Goal: Information Seeking & Learning: Learn about a topic

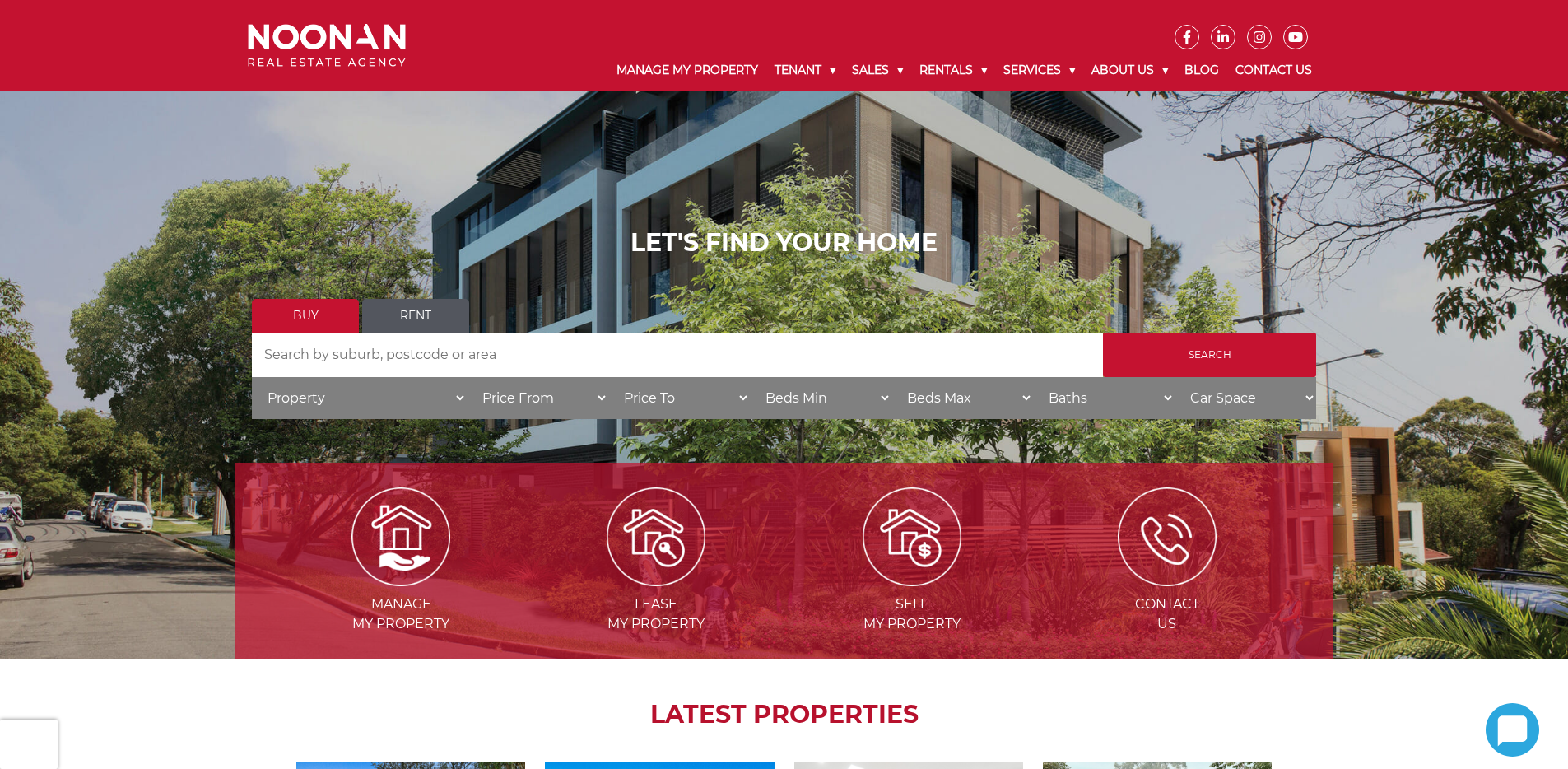
click at [419, 317] on link "Rent" at bounding box center [416, 316] width 107 height 34
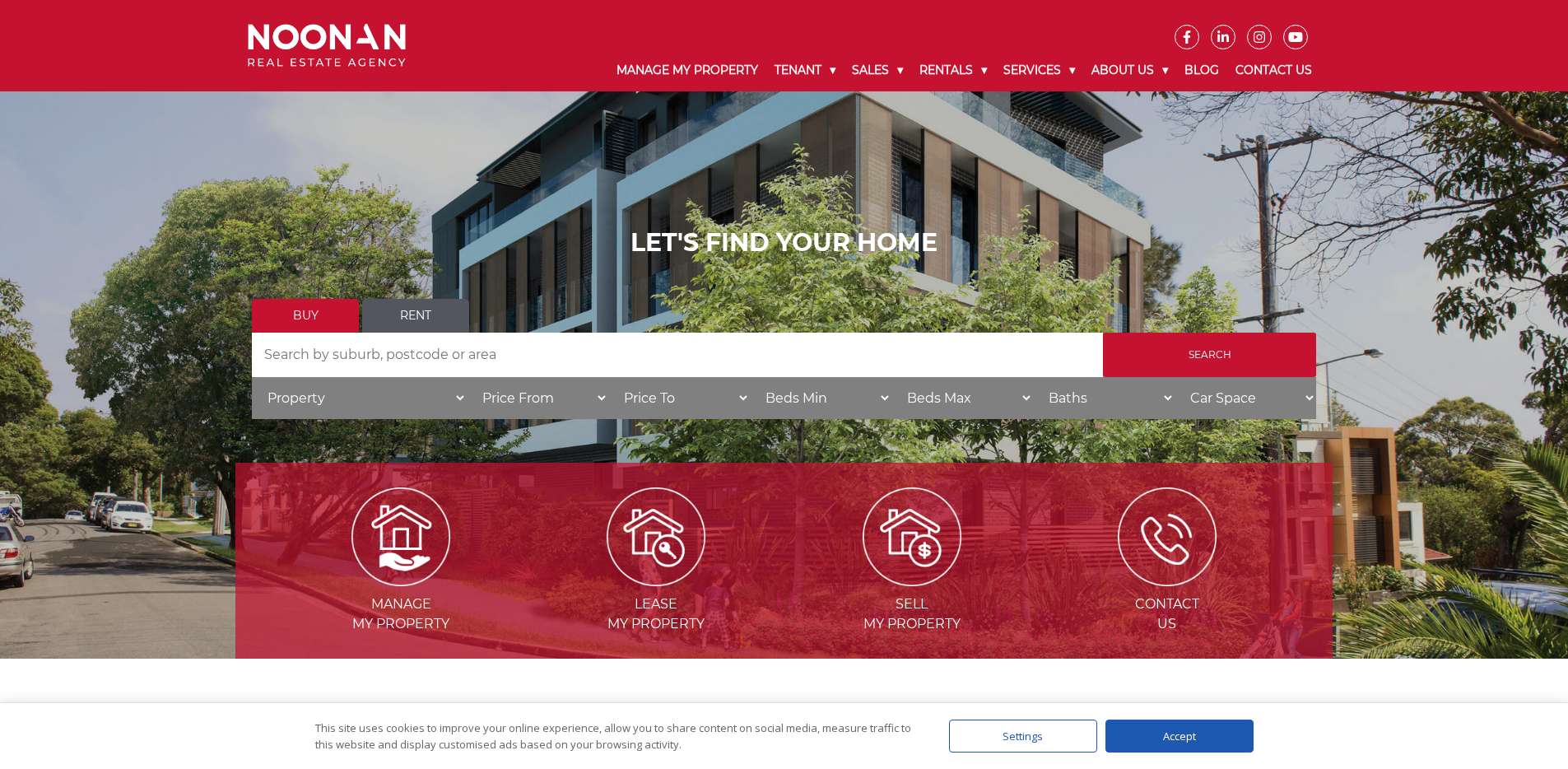
click at [417, 313] on link "Rent" at bounding box center [416, 316] width 107 height 34
click at [445, 358] on input "Search by Address" at bounding box center [677, 354] width 851 height 44
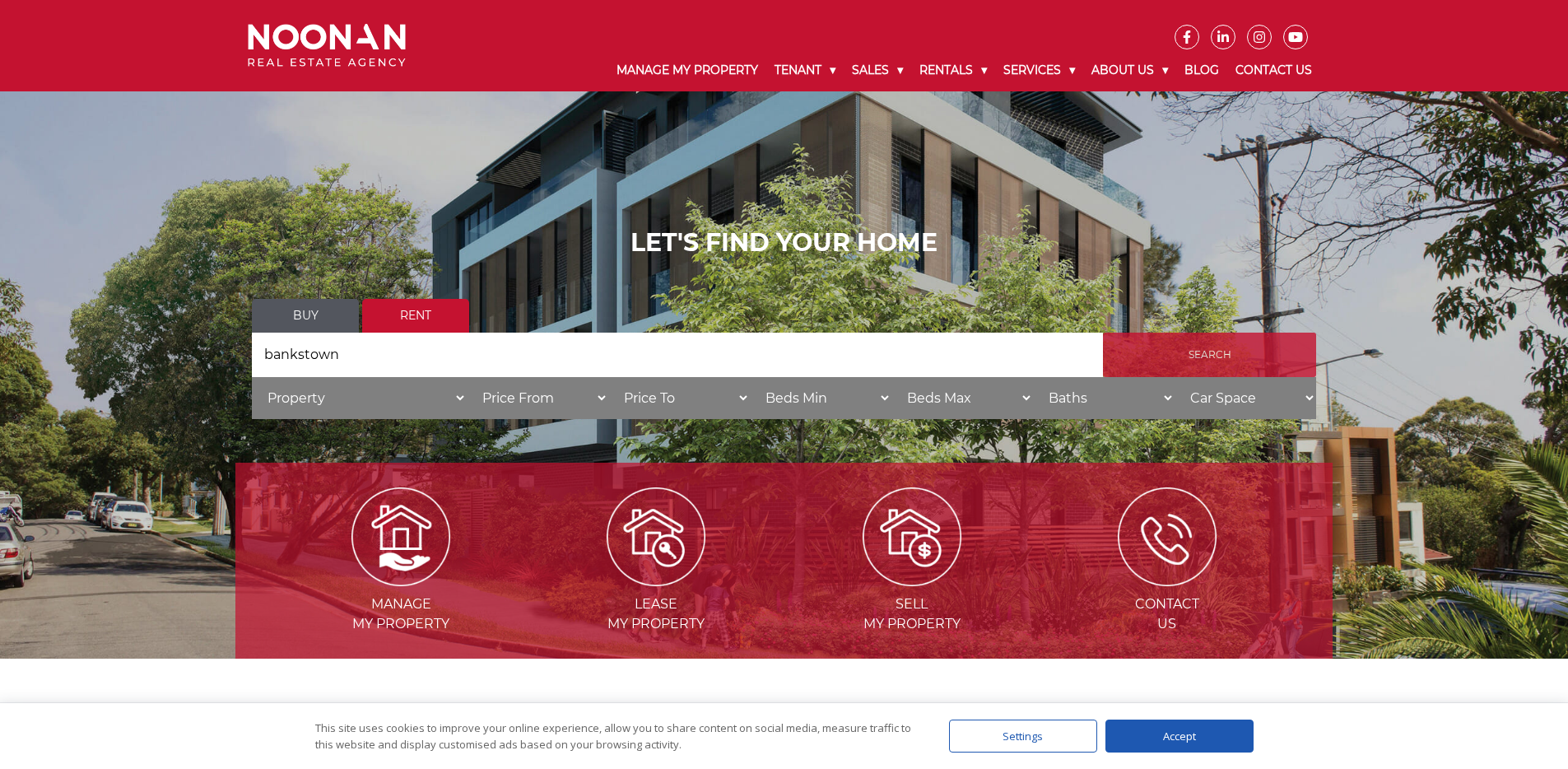
type input "bankstown"
click at [1212, 354] on input "Search" at bounding box center [1210, 354] width 214 height 44
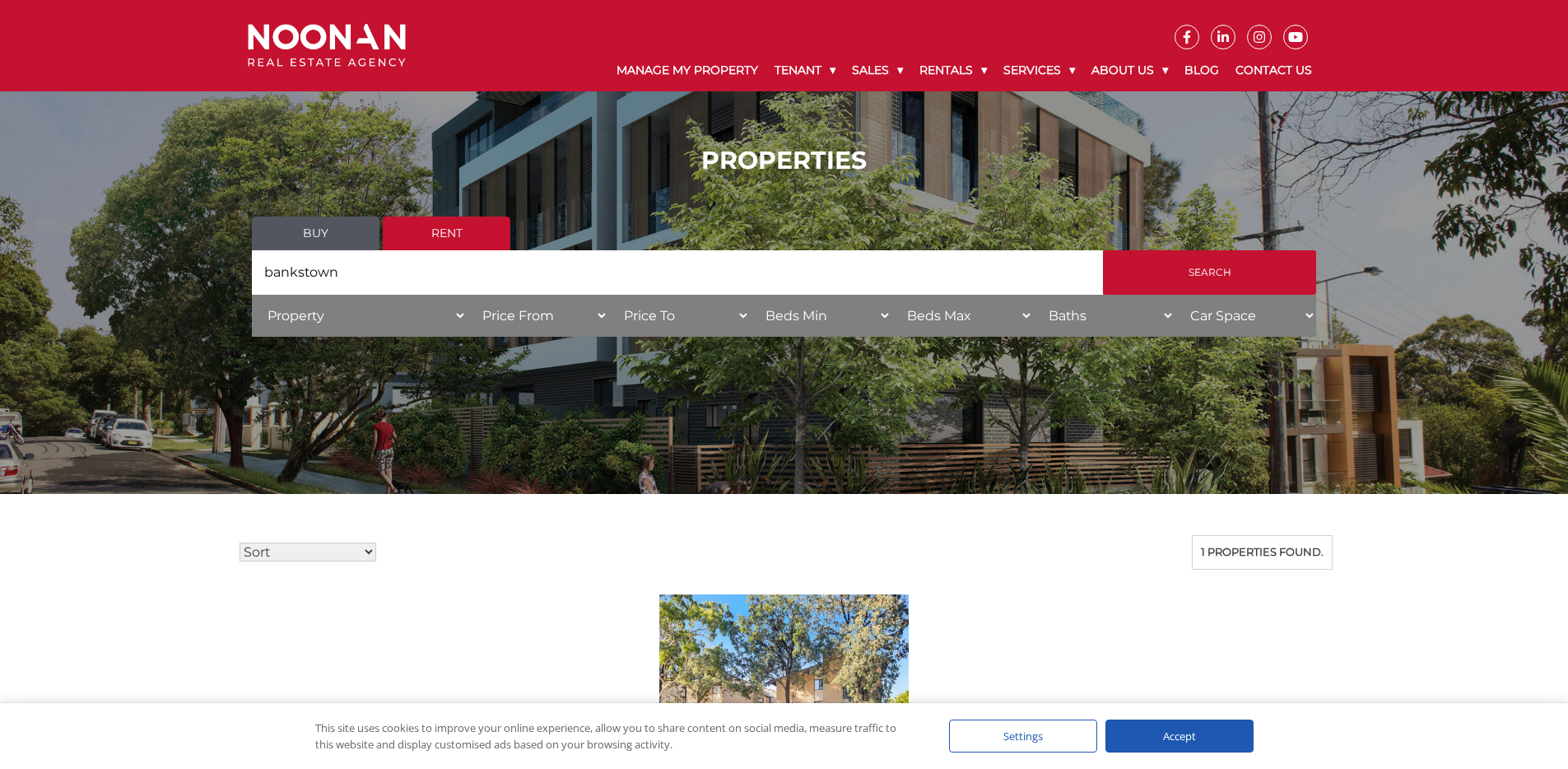
drag, startPoint x: 341, startPoint y: 274, endPoint x: 237, endPoint y: 280, distance: 104.2
click at [237, 280] on div "PROPERTIES Buy Rent Search Search by Address bankstown House Category Property …" at bounding box center [784, 247] width 1098 height 252
type input "yagoona"
click at [1103, 250] on input "Search" at bounding box center [1210, 272] width 214 height 44
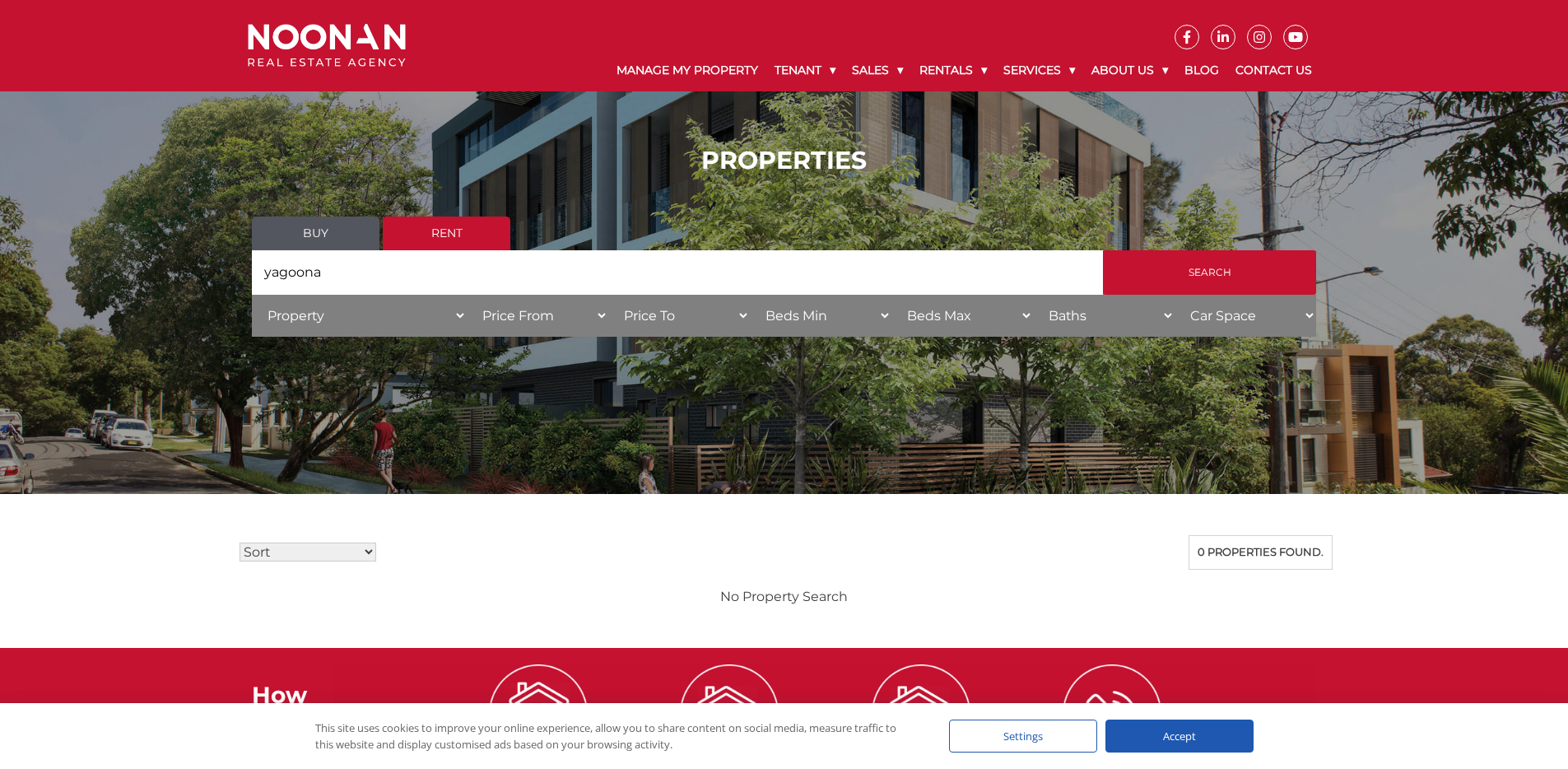
click at [340, 316] on select "Property House Unit Apartment Other Villa Duplex Semi-detached Townhouse Terrac…" at bounding box center [359, 315] width 214 height 42
select select "Studio"
click at [252, 294] on select "Property House Unit Apartment Other Villa Duplex Semi-detached Townhouse Terrac…" at bounding box center [359, 315] width 214 height 42
drag, startPoint x: 334, startPoint y: 273, endPoint x: 212, endPoint y: 270, distance: 122.0
click at [183, 274] on div "PROPERTIES Buy Rent Search Search by Address yagoona House Category Property Ho…" at bounding box center [784, 247] width 1568 height 252
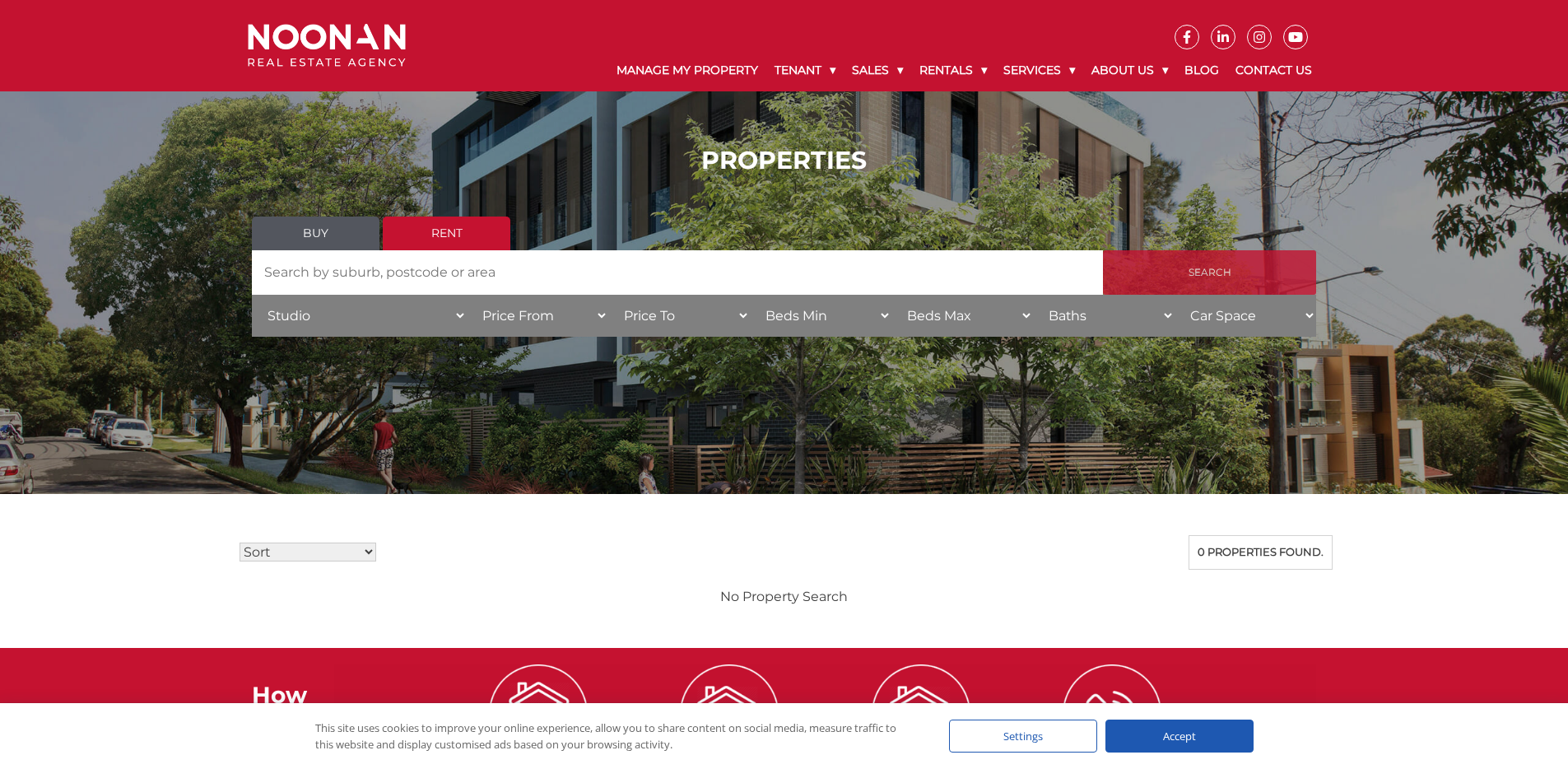
click at [1164, 277] on input "Search" at bounding box center [1210, 272] width 214 height 44
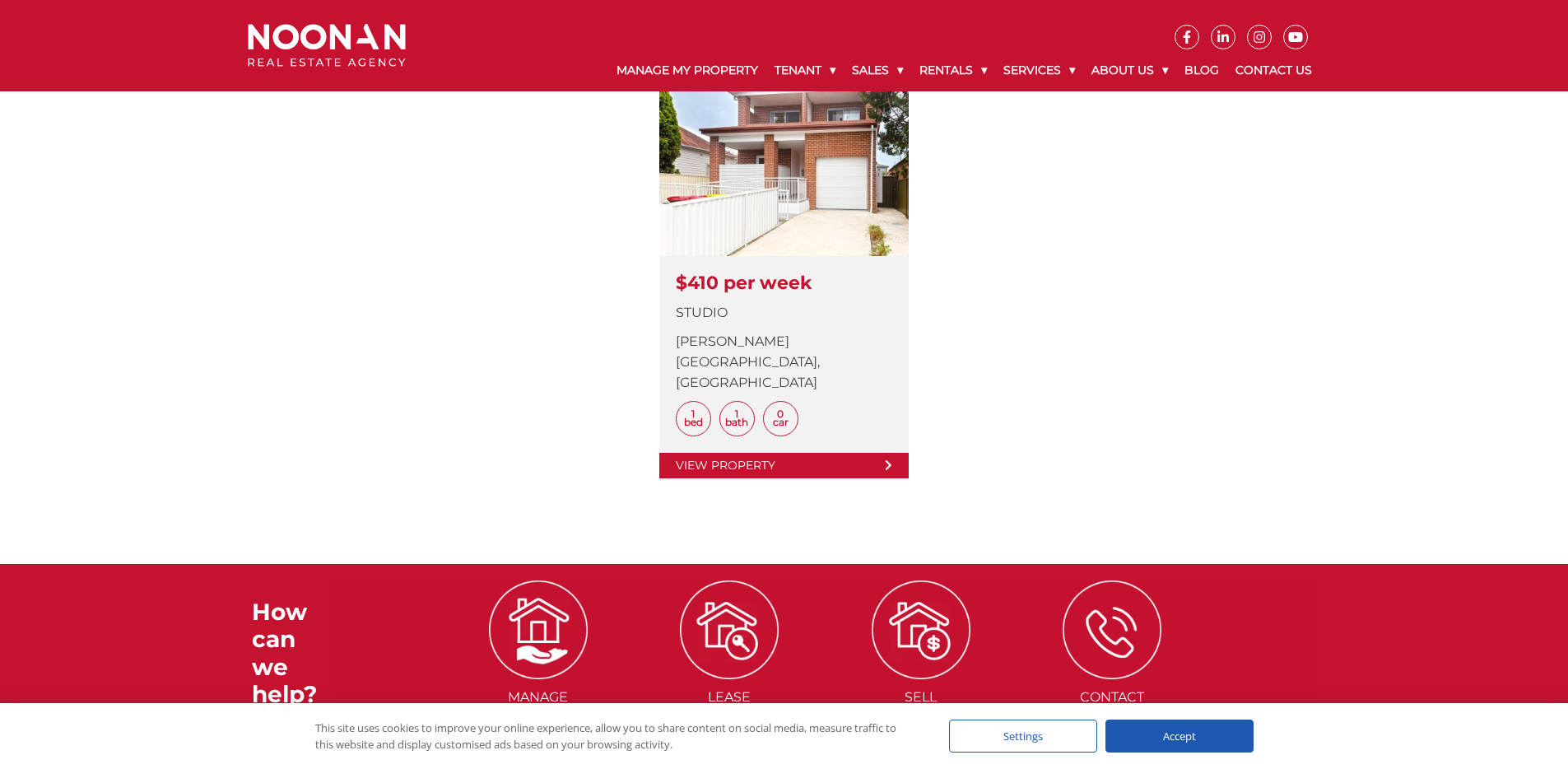
scroll to position [492, 0]
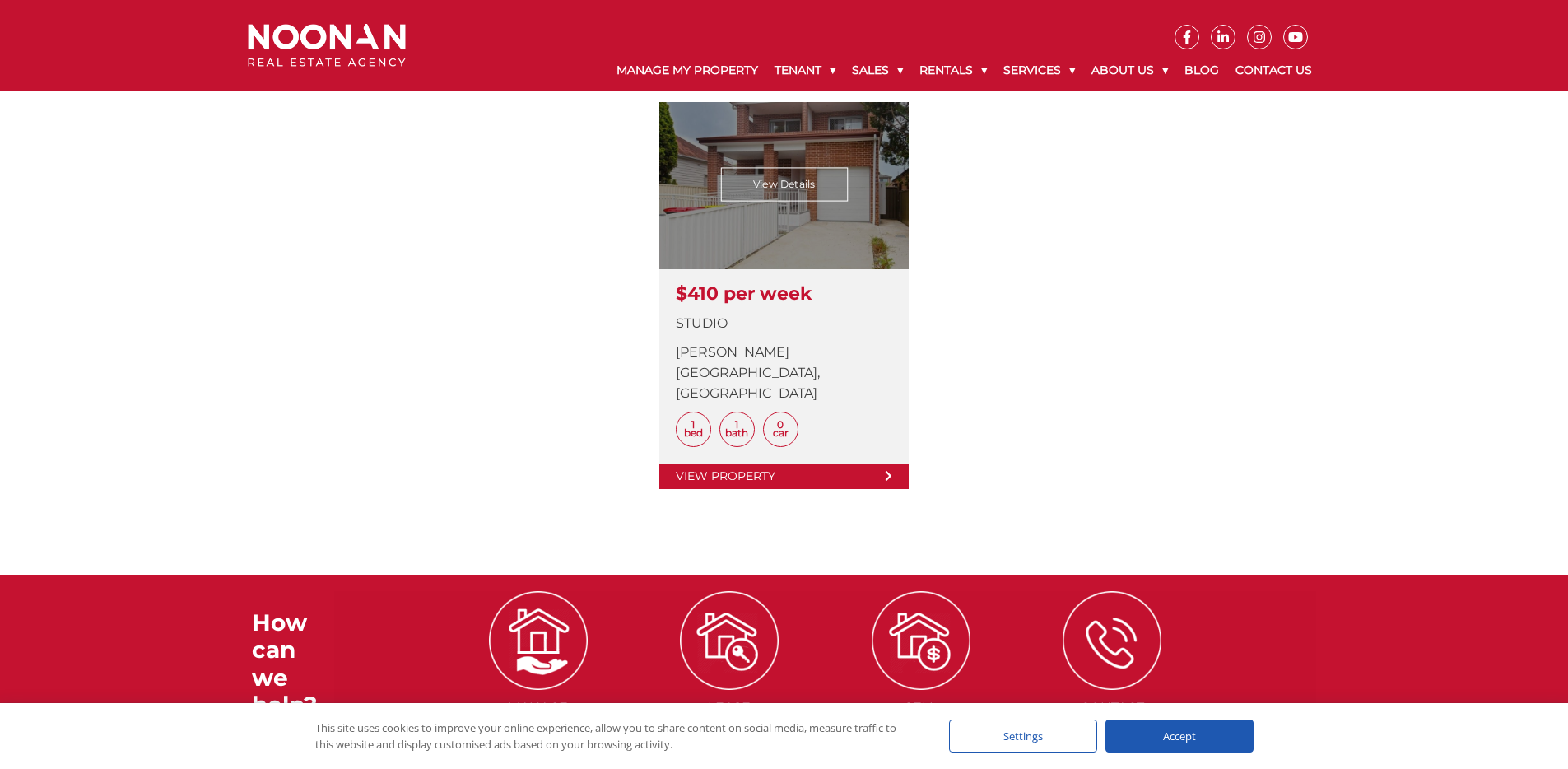
click at [779, 423] on link at bounding box center [784, 295] width 249 height 386
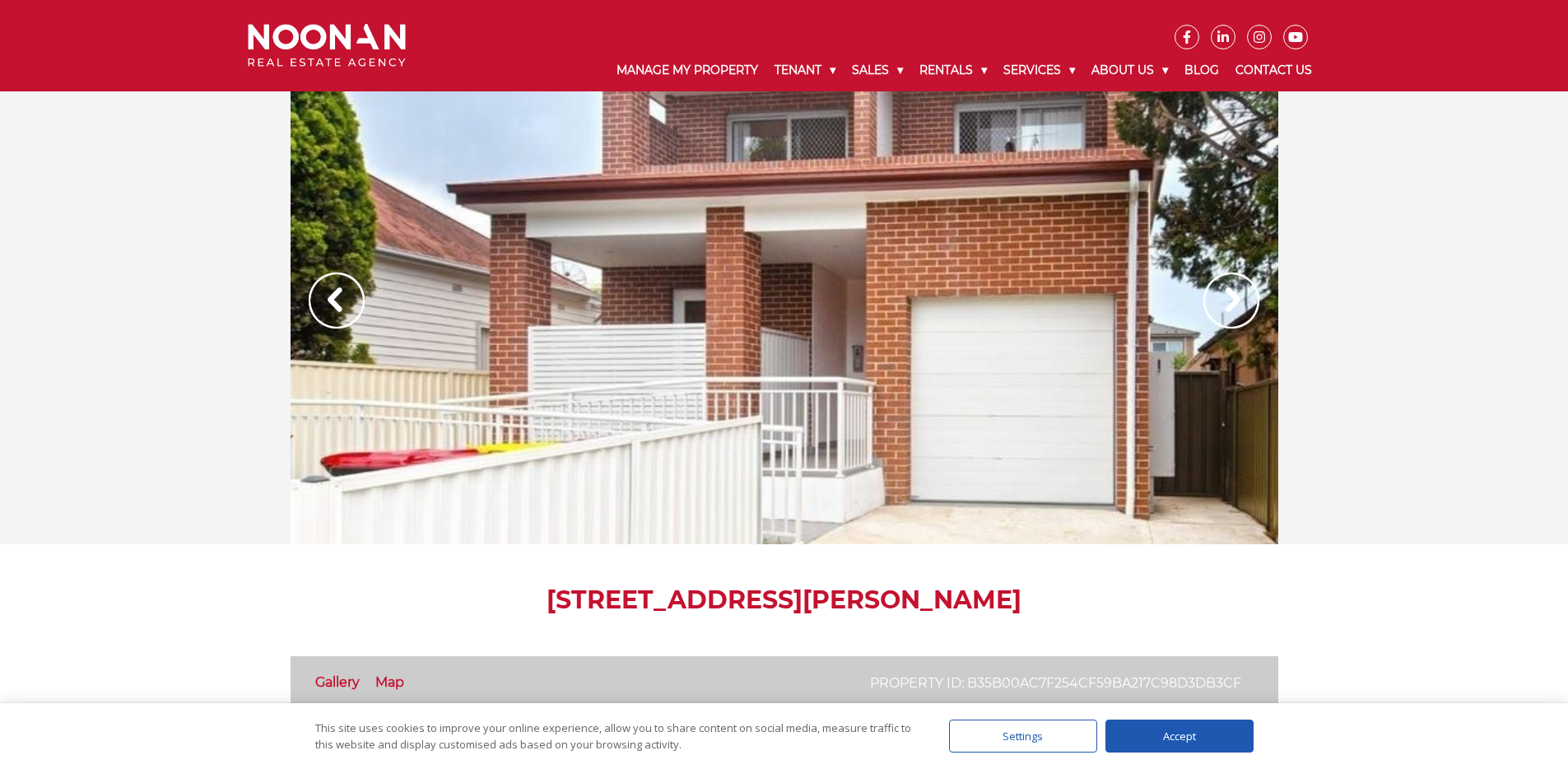
click at [1026, 275] on div at bounding box center [784, 317] width 988 height 452
click at [1241, 302] on img at bounding box center [1232, 301] width 56 height 56
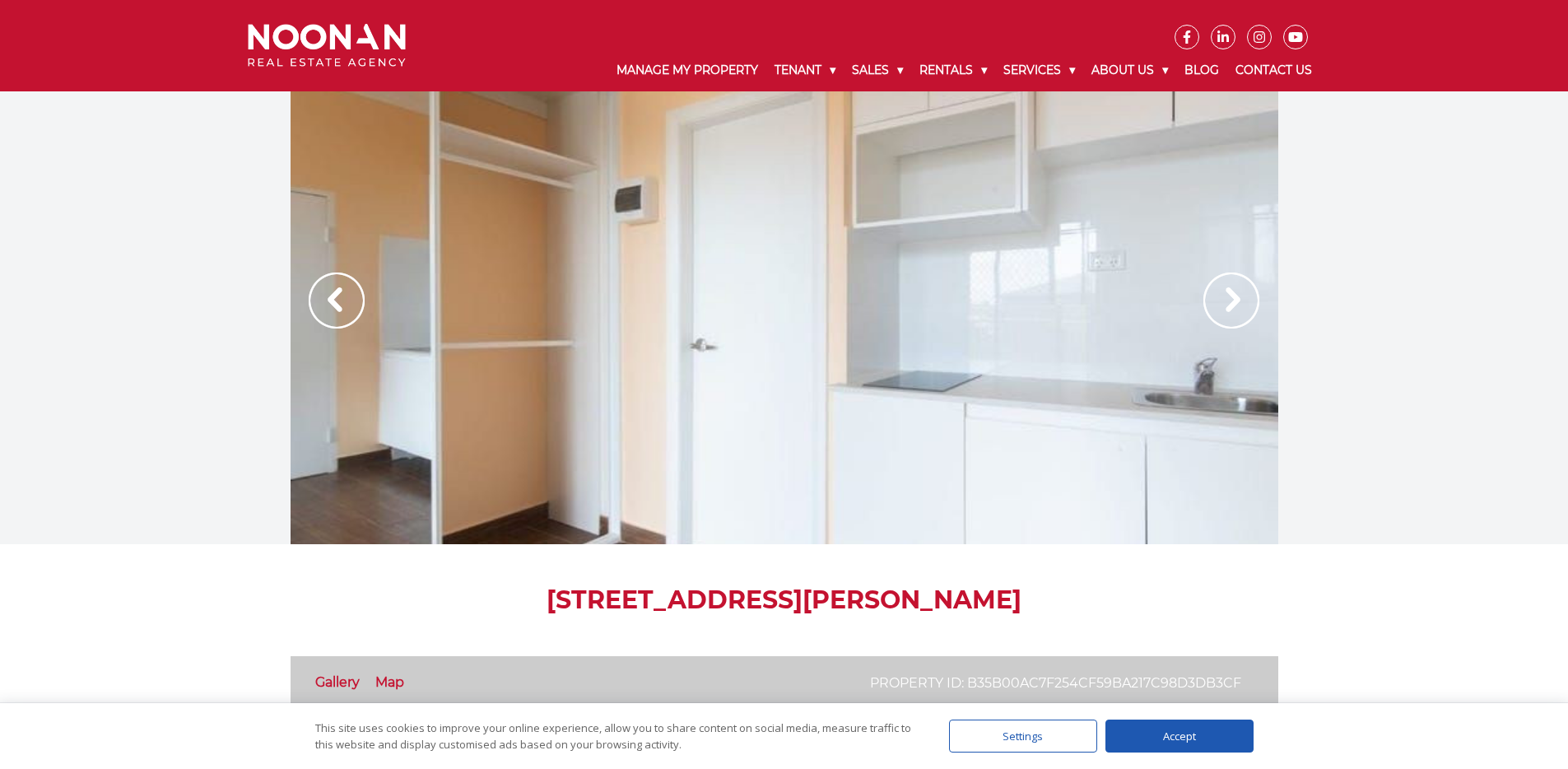
click at [1241, 303] on img at bounding box center [1232, 301] width 56 height 56
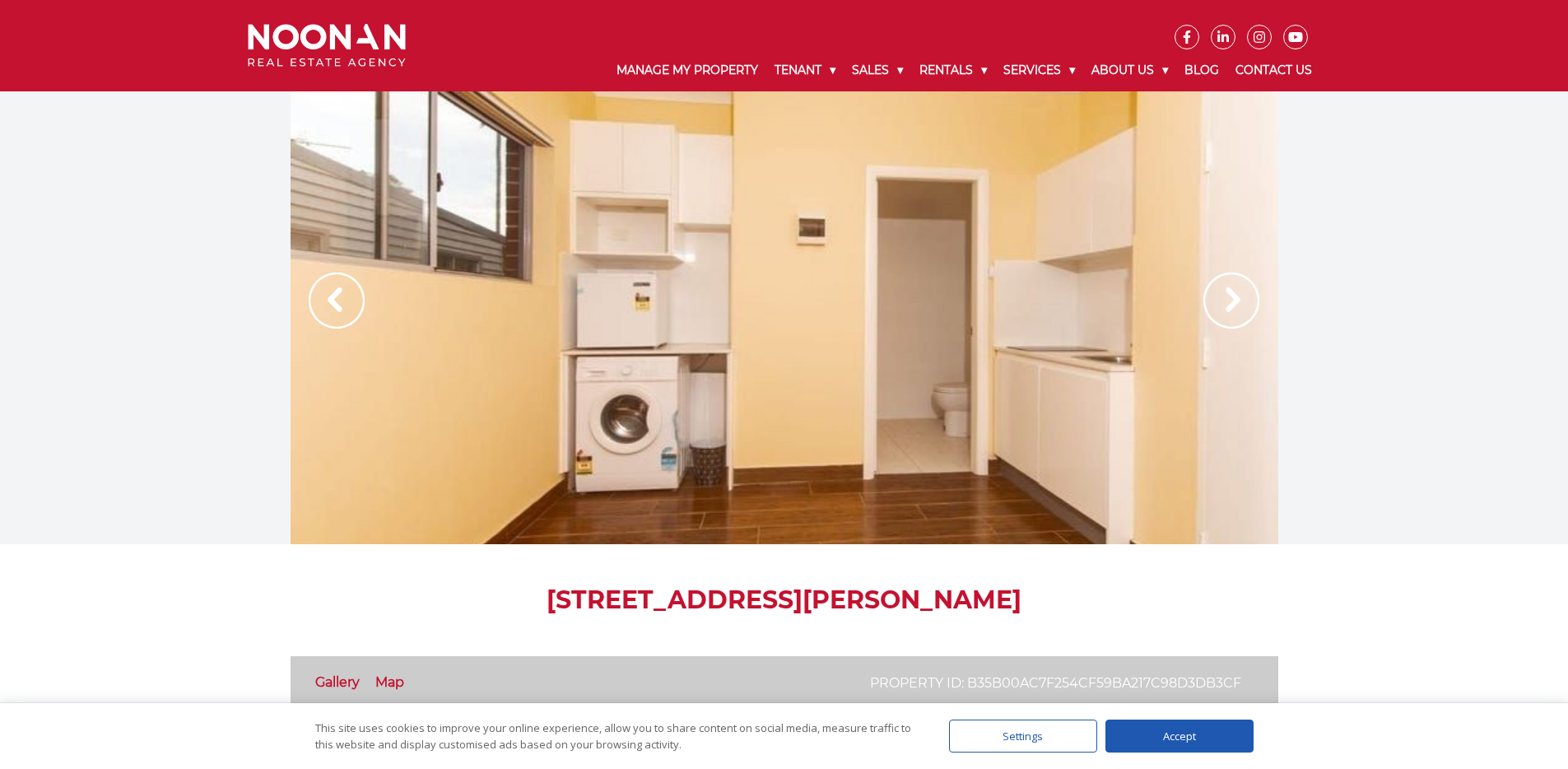
click at [1241, 303] on img at bounding box center [1232, 301] width 56 height 56
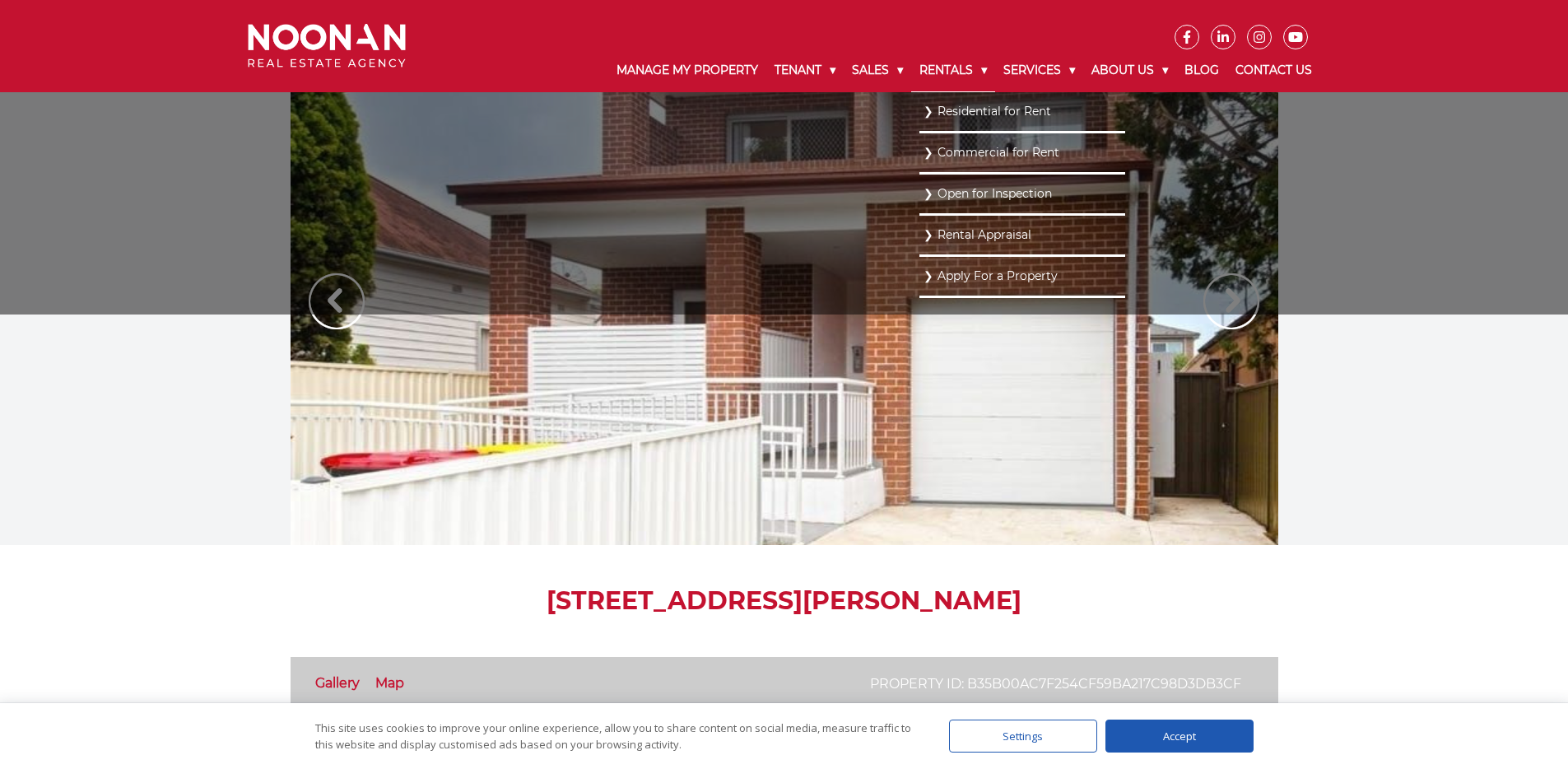
click at [974, 76] on link "Rentals" at bounding box center [953, 71] width 84 height 43
click at [974, 103] on link "Residential for Rent" at bounding box center [1022, 111] width 198 height 23
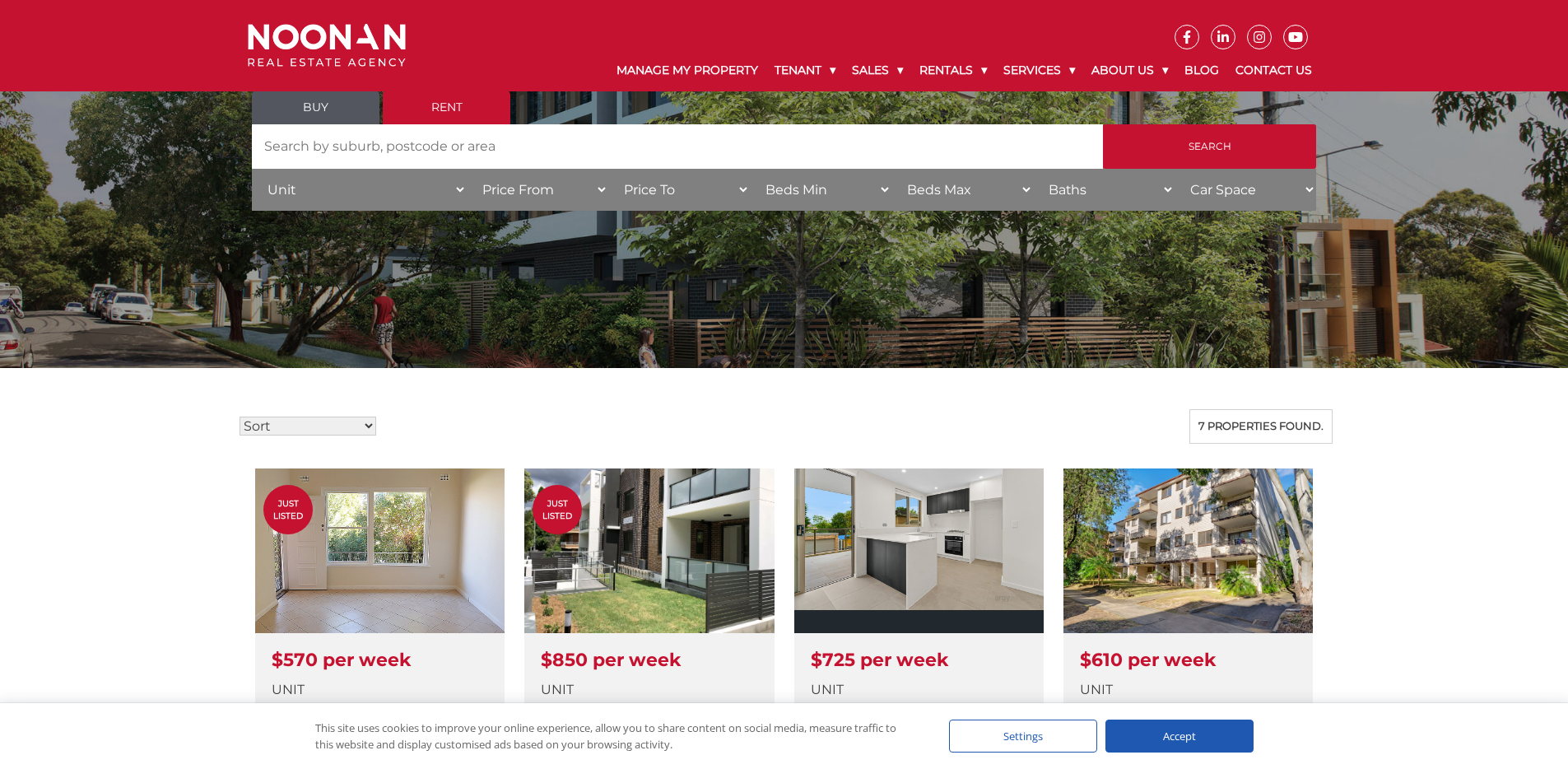
scroll to position [113, 0]
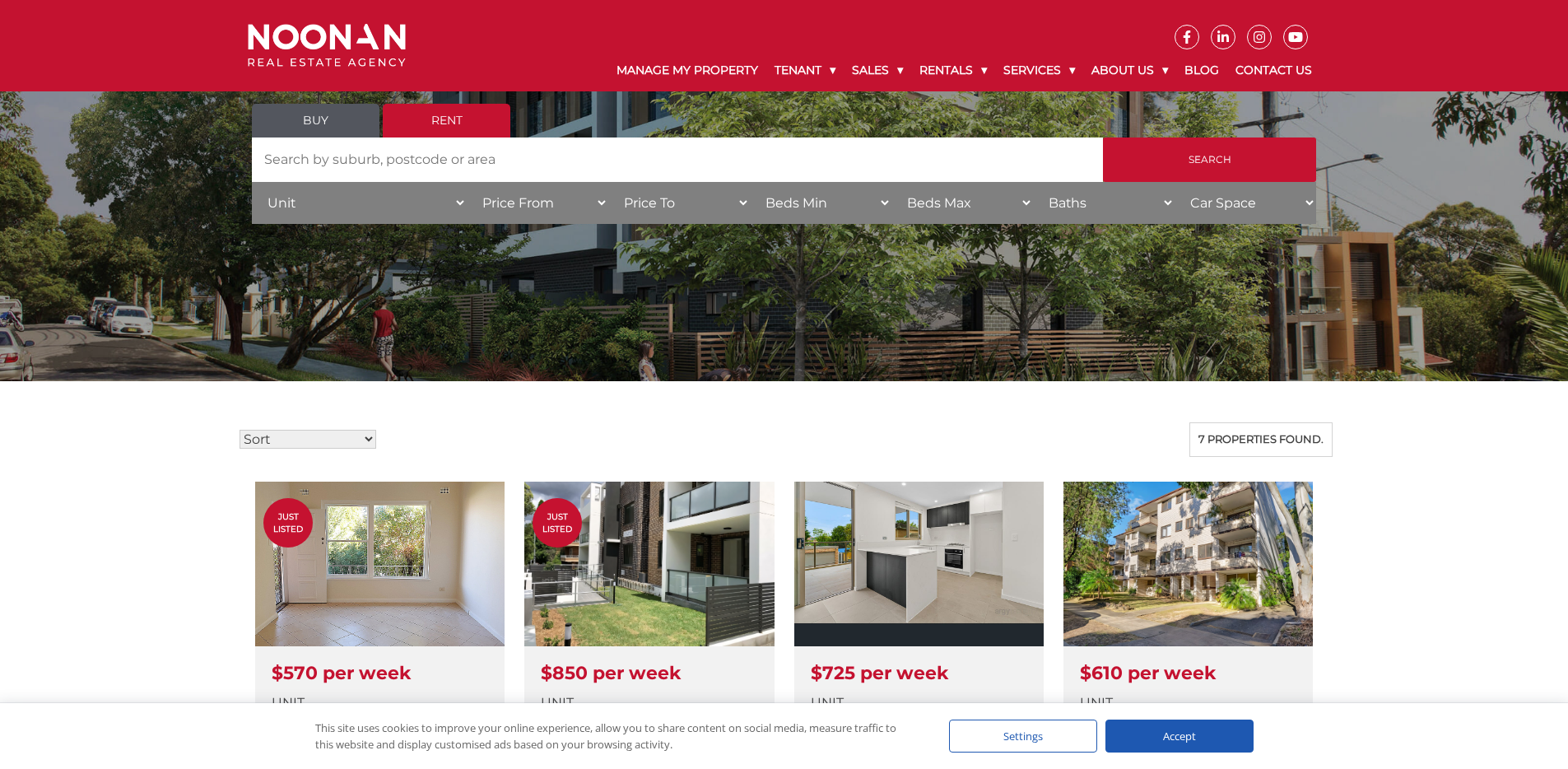
click at [346, 215] on select "Property House Unit Apartment Other Villa Duplex Semi-detached Townhouse Terrac…" at bounding box center [359, 202] width 214 height 42
select select "Apartment"
click at [252, 181] on select "Property House Unit Apartment Other Villa Duplex Semi-detached Townhouse Terrac…" at bounding box center [359, 202] width 214 height 42
click at [1191, 160] on input "Search" at bounding box center [1210, 159] width 214 height 44
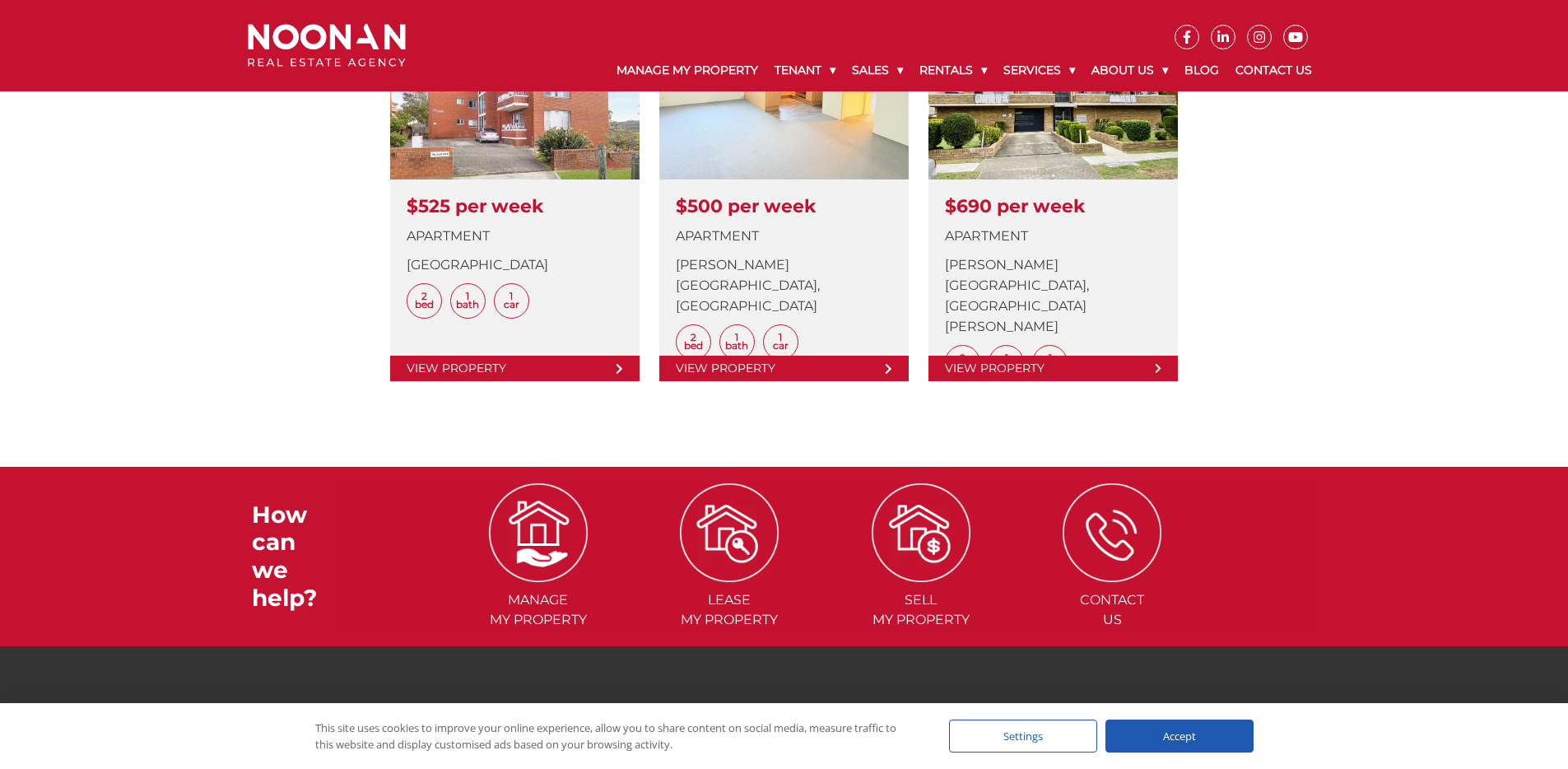
scroll to position [225, 0]
